Goal: Task Accomplishment & Management: Manage account settings

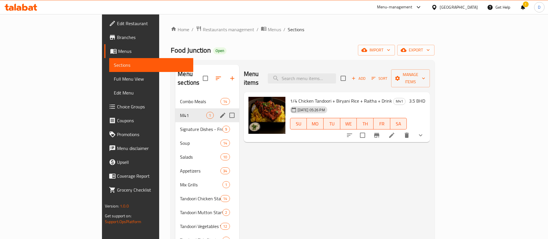
click at [203, 28] on span "Restaurants management" at bounding box center [228, 29] width 51 height 7
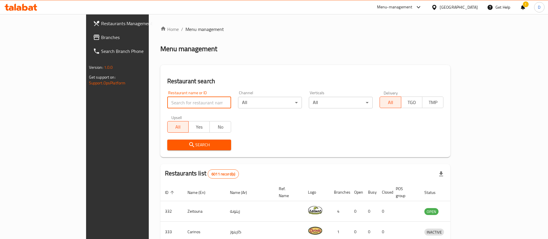
click at [167, 100] on input "search" at bounding box center [199, 103] width 64 height 12
type input "[US_STATE] chicken"
click button "Search" at bounding box center [199, 145] width 64 height 11
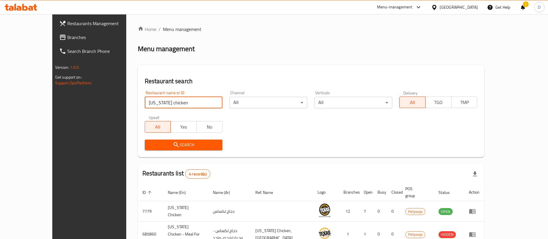
click at [292, 37] on div "Home / Menu management Menu management Restaurant search Restaurant name or ID …" at bounding box center [311, 169] width 347 height 287
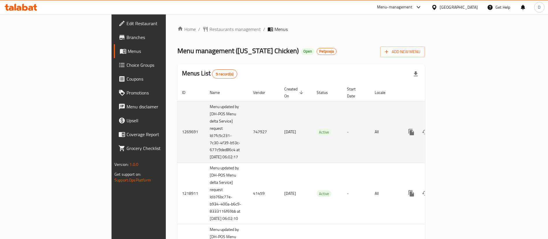
click at [248, 130] on td "747927" at bounding box center [263, 132] width 31 height 62
copy td "747927"
click at [248, 128] on td "747927" at bounding box center [263, 132] width 31 height 62
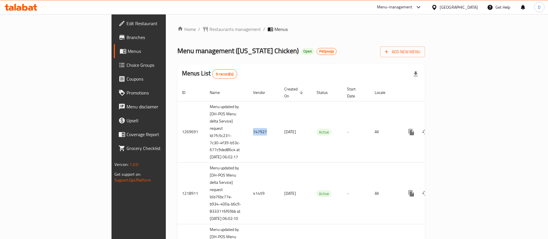
copy td "747927"
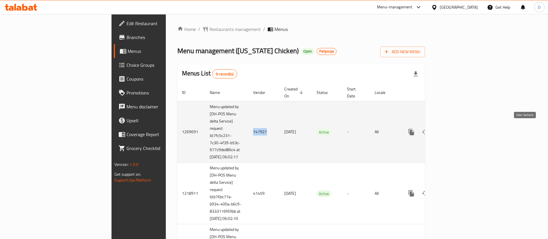
click at [457, 131] on icon "enhanced table" at bounding box center [453, 132] width 7 height 7
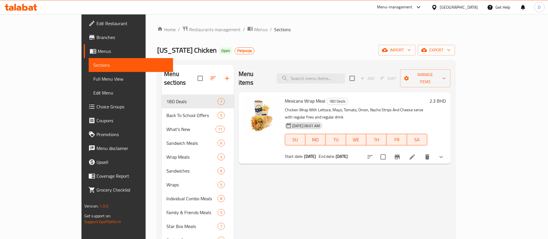
click at [264, 55] on div "[US_STATE] Chicken Open Petpooja import export" at bounding box center [306, 50] width 298 height 11
click at [416, 153] on icon at bounding box center [412, 156] width 7 height 7
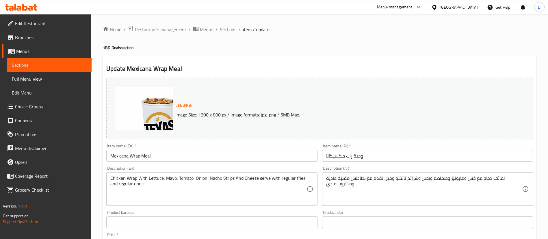
click at [209, 30] on span "Menus" at bounding box center [206, 29] width 13 height 7
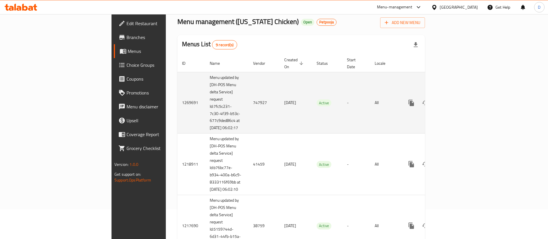
scroll to position [43, 0]
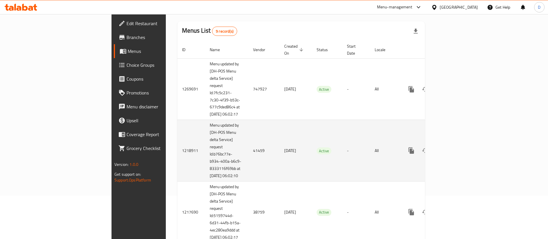
click at [248, 156] on td "41459" at bounding box center [263, 151] width 31 height 62
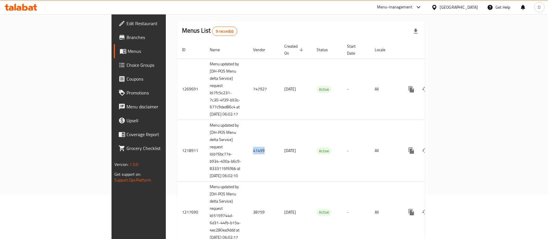
copy td "41459"
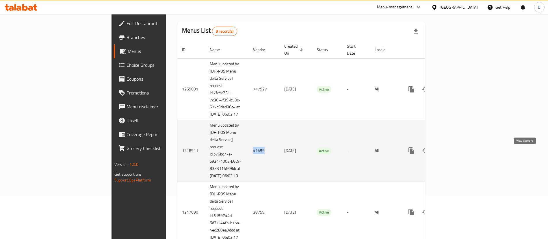
click at [457, 153] on icon "enhanced table" at bounding box center [453, 150] width 7 height 7
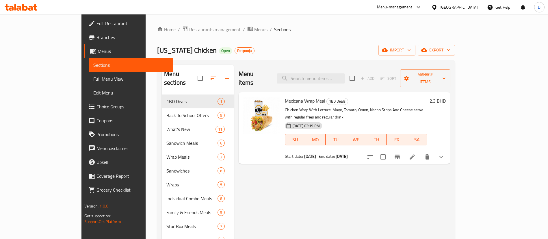
click at [369, 27] on ol "Home / Restaurants management / Menus / Sections" at bounding box center [306, 30] width 298 height 8
click at [416, 153] on icon at bounding box center [412, 156] width 7 height 7
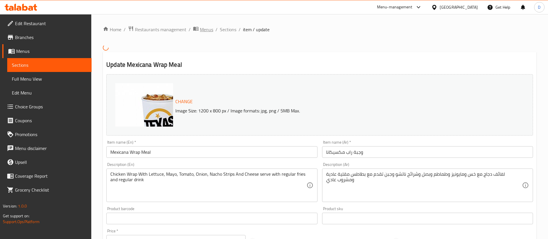
click at [205, 28] on span "Menus" at bounding box center [206, 29] width 13 height 7
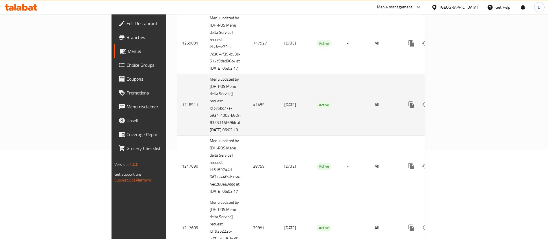
scroll to position [130, 0]
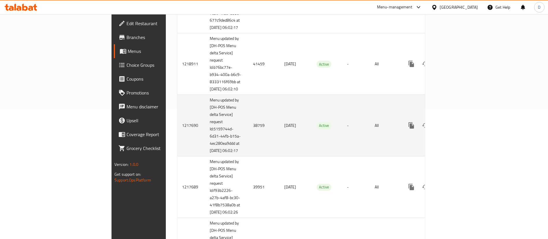
click at [248, 131] on td "38759" at bounding box center [263, 126] width 31 height 62
click at [248, 138] on td "38759" at bounding box center [263, 126] width 31 height 62
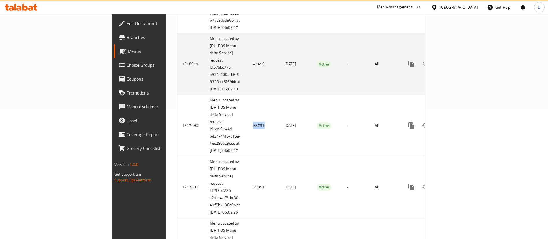
copy td "38759"
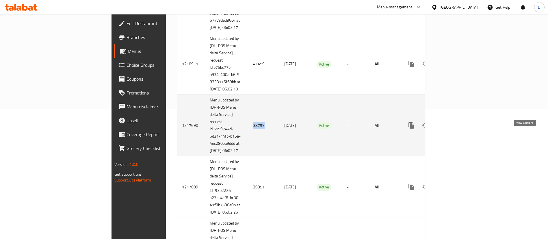
click at [456, 128] on icon "enhanced table" at bounding box center [452, 125] width 5 height 5
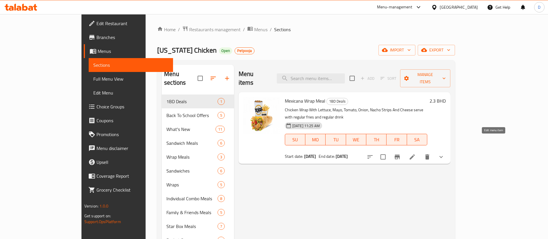
click at [416, 153] on icon at bounding box center [412, 156] width 7 height 7
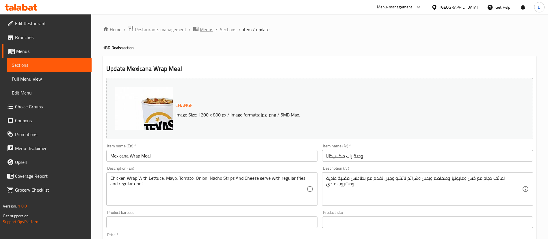
click at [204, 29] on span "Menus" at bounding box center [206, 29] width 13 height 7
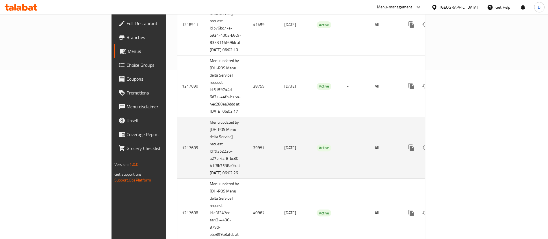
scroll to position [173, 0]
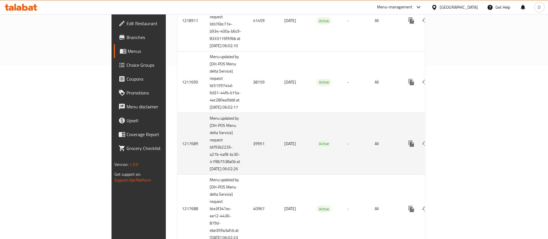
click at [248, 158] on td "39951" at bounding box center [263, 144] width 31 height 62
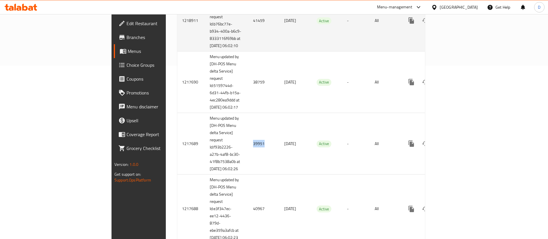
copy td "39951"
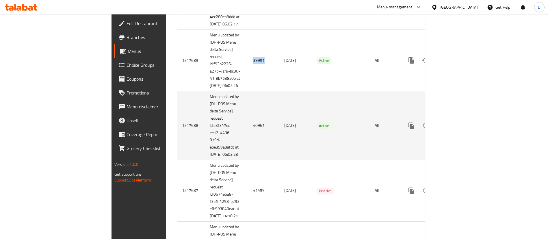
scroll to position [260, 0]
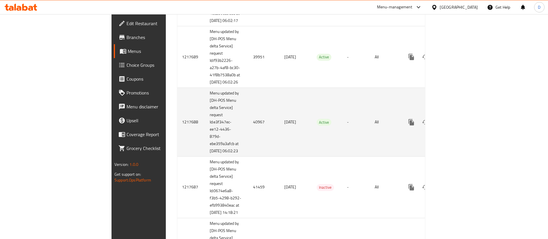
click at [248, 147] on td "40967" at bounding box center [263, 122] width 31 height 69
copy td "40967"
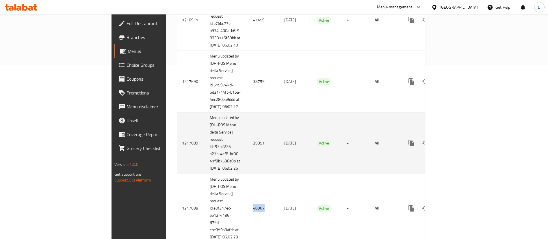
scroll to position [173, 0]
click at [456, 146] on icon "enhanced table" at bounding box center [452, 143] width 5 height 5
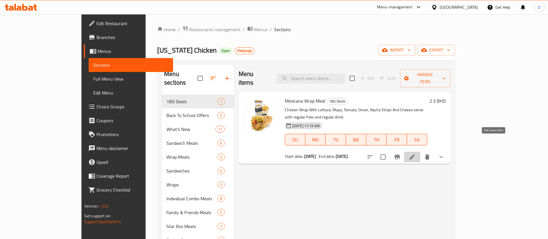
click at [416, 153] on icon at bounding box center [412, 156] width 7 height 7
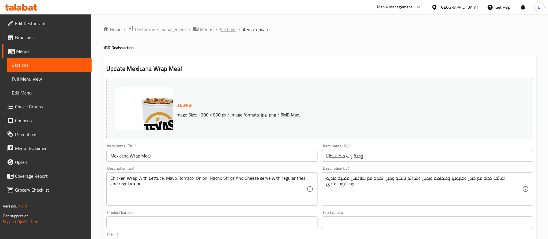
click at [231, 30] on span "Sections" at bounding box center [228, 29] width 16 height 7
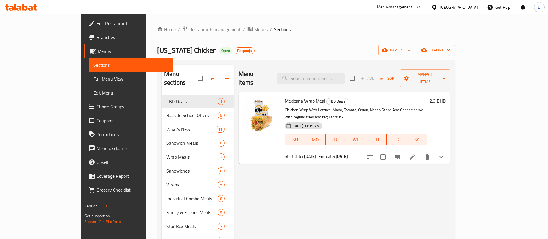
click at [254, 28] on span "Menus" at bounding box center [260, 29] width 13 height 7
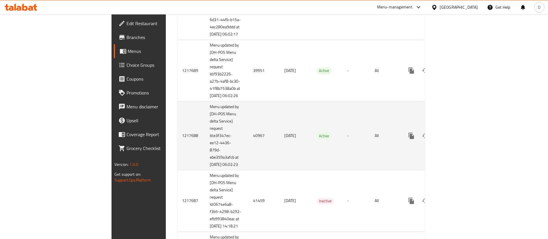
scroll to position [260, 0]
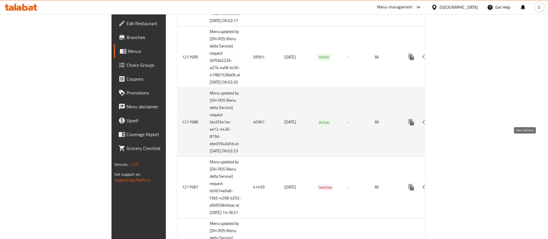
click at [457, 126] on icon "enhanced table" at bounding box center [453, 122] width 7 height 7
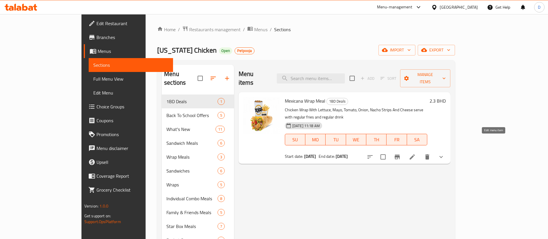
click at [416, 153] on icon at bounding box center [412, 156] width 7 height 7
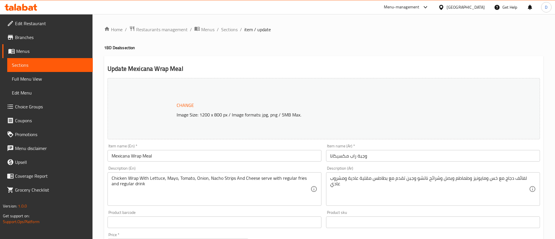
click at [363, 31] on div at bounding box center [277, 119] width 555 height 239
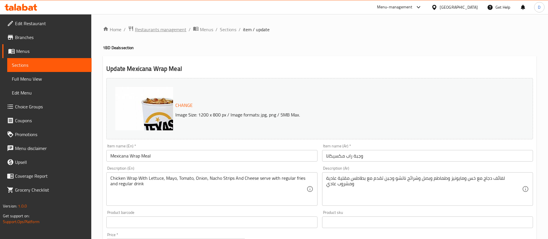
click at [151, 33] on span "Restaurants management" at bounding box center [160, 29] width 51 height 7
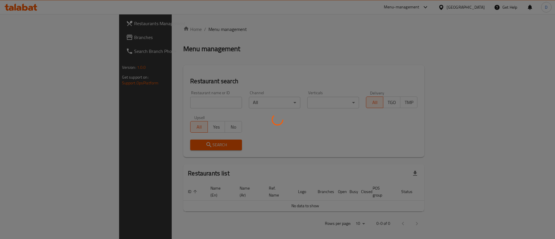
click at [156, 95] on div at bounding box center [277, 119] width 555 height 239
click at [157, 97] on div at bounding box center [277, 119] width 555 height 239
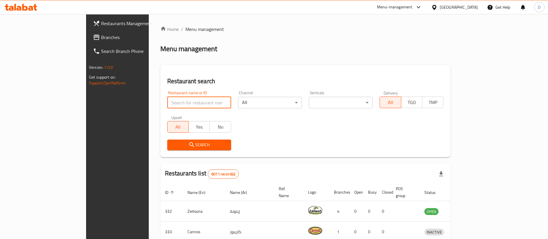
click at [167, 104] on input "search" at bounding box center [199, 103] width 64 height 12
paste input "Lofty Donuts Cafe"
type input "Lofty Donuts Cafe"
click button "Search" at bounding box center [199, 145] width 64 height 11
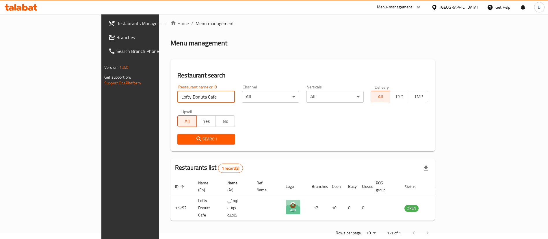
scroll to position [8, 0]
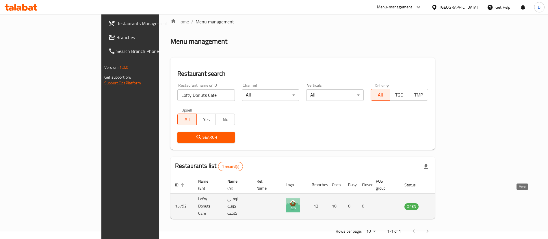
click at [442, 203] on icon "enhanced table" at bounding box center [438, 206] width 7 height 7
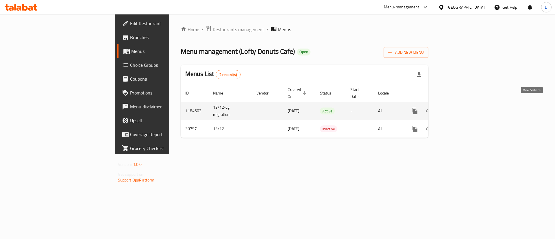
click at [463, 104] on link "enhanced table" at bounding box center [456, 111] width 14 height 14
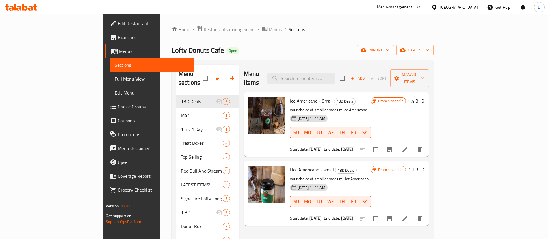
click at [246, 132] on div at bounding box center [267, 124] width 42 height 60
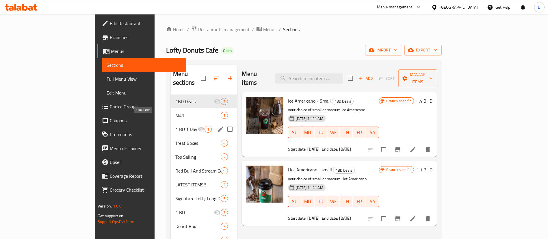
click at [175, 126] on span "1 BD 1 Day" at bounding box center [186, 129] width 22 height 7
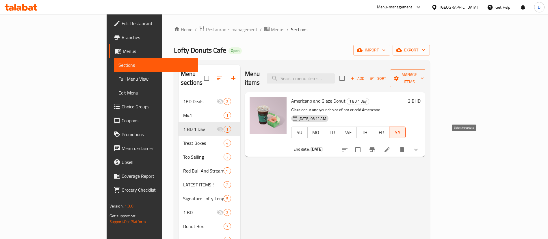
click at [364, 144] on input "checkbox" at bounding box center [358, 150] width 12 height 12
checkbox input "true"
click at [424, 77] on span "Manage items" at bounding box center [409, 78] width 29 height 14
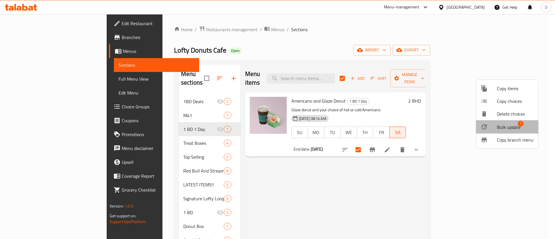
click at [511, 126] on span "Bulk update" at bounding box center [509, 127] width 24 height 7
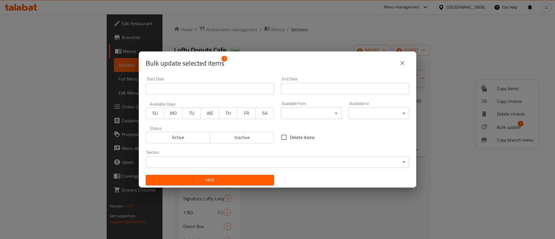
click at [211, 115] on span "WE" at bounding box center [210, 113] width 14 height 8
click at [300, 91] on input "Start Date" at bounding box center [345, 89] width 128 height 12
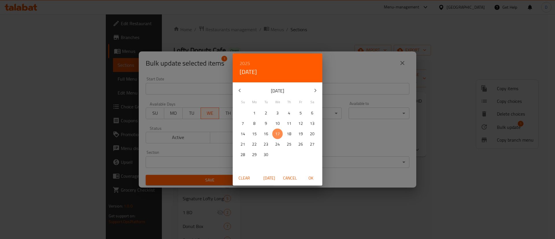
click at [278, 134] on p "17" at bounding box center [277, 133] width 5 height 7
drag, startPoint x: 313, startPoint y: 178, endPoint x: 300, endPoint y: 179, distance: 13.4
click at [313, 178] on span "OK" at bounding box center [311, 178] width 14 height 7
type input "[DATE]"
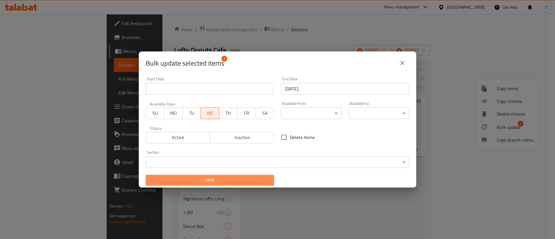
click at [264, 182] on span "Save" at bounding box center [209, 180] width 119 height 7
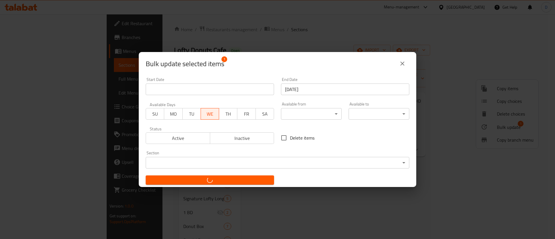
checkbox input "false"
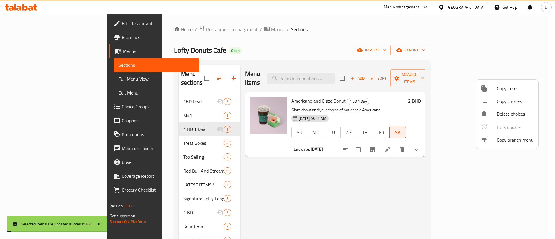
click at [463, 183] on div at bounding box center [277, 119] width 555 height 239
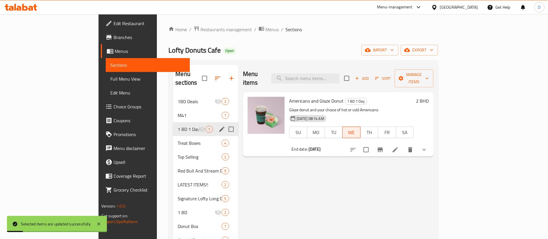
click at [225, 123] on input "Menu sections" at bounding box center [231, 129] width 12 height 12
checkbox input "true"
click at [209, 76] on icon "button" at bounding box center [212, 78] width 7 height 7
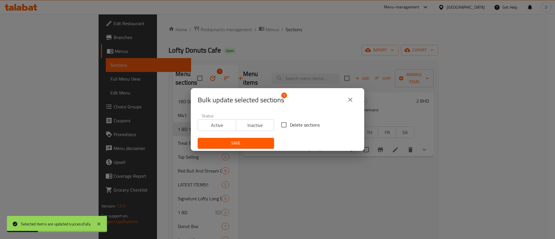
drag, startPoint x: 206, startPoint y: 127, endPoint x: 213, endPoint y: 133, distance: 9.0
click at [207, 128] on span "Active" at bounding box center [217, 125] width 34 height 8
click at [217, 138] on div "Save" at bounding box center [235, 143] width 83 height 18
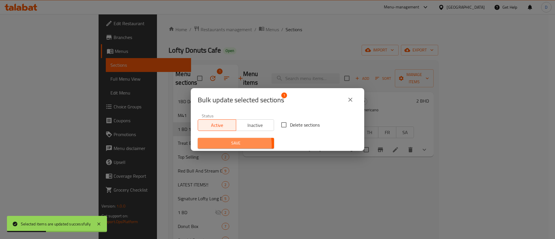
drag, startPoint x: 221, startPoint y: 145, endPoint x: 224, endPoint y: 146, distance: 3.5
click at [222, 146] on span "Save" at bounding box center [235, 143] width 67 height 7
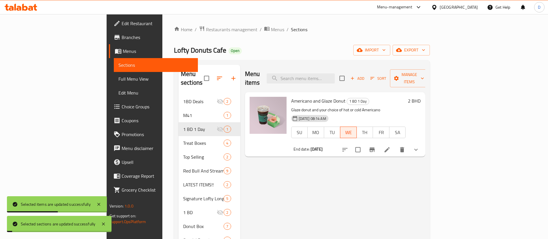
click at [289, 47] on div "Lofty Donuts Cafe Open import export" at bounding box center [302, 50] width 256 height 11
click at [395, 146] on li at bounding box center [387, 149] width 16 height 10
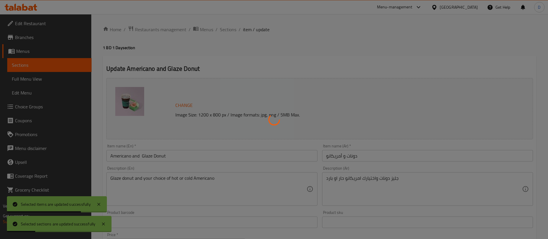
type input ":اختيارك من أمريكانو صغير"
type input "1"
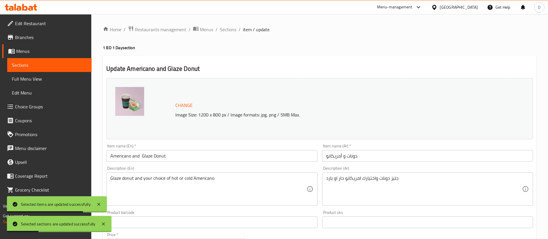
click at [324, 44] on div at bounding box center [274, 119] width 548 height 239
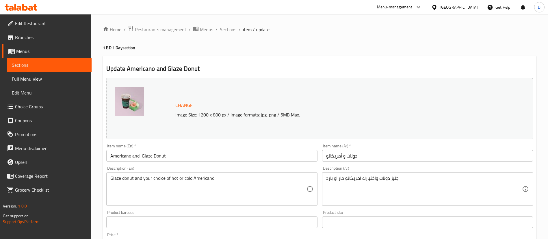
click at [43, 38] on span "Branches" at bounding box center [51, 37] width 72 height 7
